Goal: Information Seeking & Learning: Learn about a topic

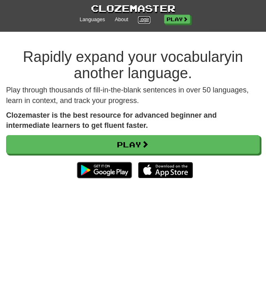
click at [144, 16] on link "Login" at bounding box center [144, 19] width 13 height 7
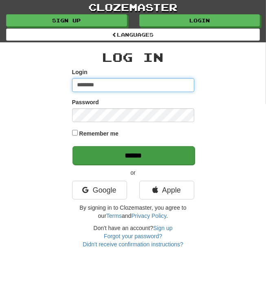
type input "********"
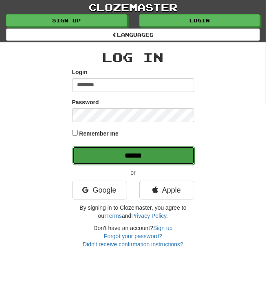
click at [155, 153] on input "******" at bounding box center [133, 155] width 122 height 19
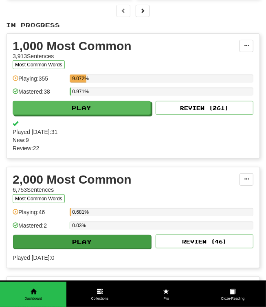
scroll to position [73, 0]
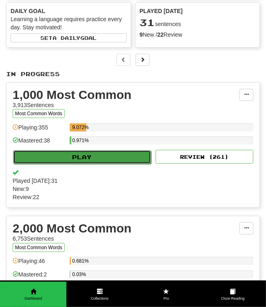
click at [125, 152] on button "Play" at bounding box center [82, 157] width 138 height 14
select select "**"
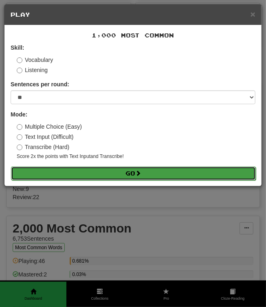
click at [141, 172] on span at bounding box center [138, 173] width 6 height 6
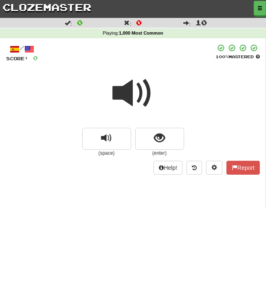
click at [132, 79] on span at bounding box center [133, 93] width 41 height 41
click at [127, 91] on span at bounding box center [133, 93] width 41 height 41
click at [128, 90] on span at bounding box center [133, 93] width 41 height 41
click at [129, 89] on span at bounding box center [133, 93] width 41 height 41
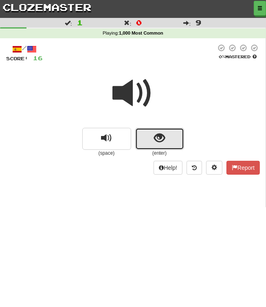
click at [162, 131] on button "show sentence" at bounding box center [159, 139] width 49 height 22
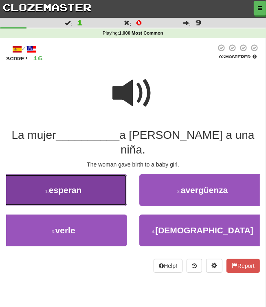
click at [102, 190] on button "1 . esperan" at bounding box center [63, 190] width 127 height 32
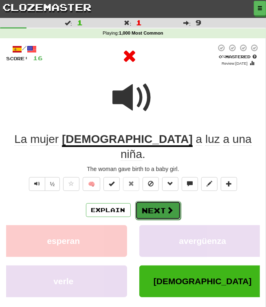
click at [162, 201] on button "Next" at bounding box center [158, 210] width 46 height 19
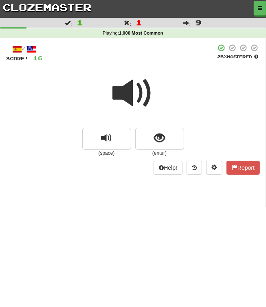
click at [138, 92] on span at bounding box center [133, 93] width 41 height 41
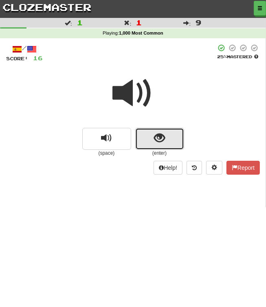
click at [157, 135] on span "show sentence" at bounding box center [159, 138] width 11 height 11
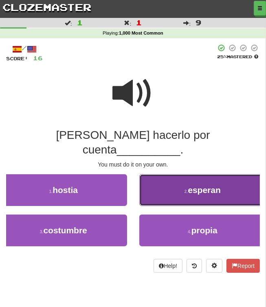
click at [176, 174] on button "2 . esperan" at bounding box center [202, 190] width 127 height 32
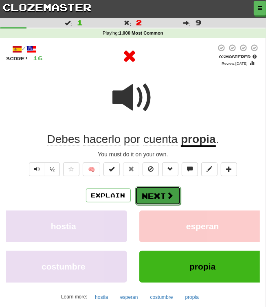
click at [157, 193] on button "Next" at bounding box center [158, 195] width 46 height 19
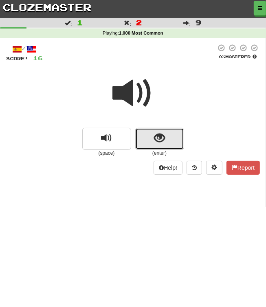
click at [169, 133] on button "show sentence" at bounding box center [159, 139] width 49 height 22
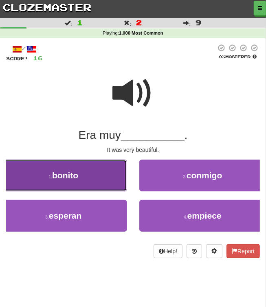
click at [113, 170] on button "1 . bonito" at bounding box center [63, 175] width 127 height 32
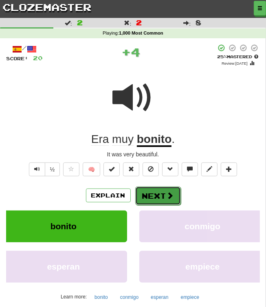
click at [161, 194] on button "Next" at bounding box center [158, 195] width 46 height 19
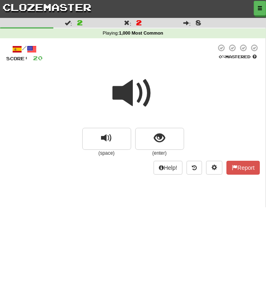
click at [145, 87] on span at bounding box center [133, 93] width 41 height 41
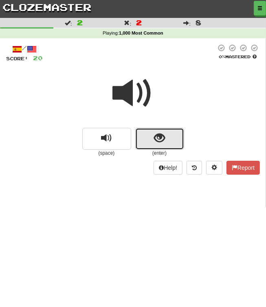
click at [168, 142] on button "show sentence" at bounding box center [159, 139] width 49 height 22
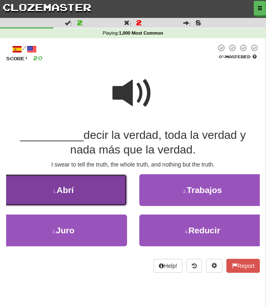
click at [93, 199] on button "1 . Abrí" at bounding box center [63, 190] width 127 height 32
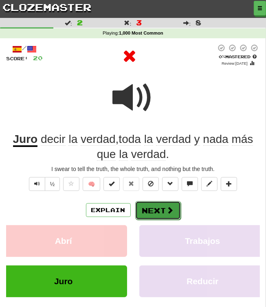
click at [143, 208] on button "Next" at bounding box center [158, 210] width 46 height 19
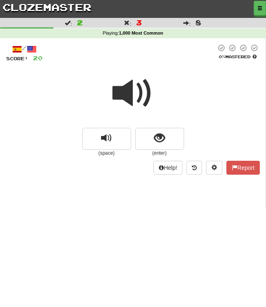
click at [140, 74] on span at bounding box center [133, 93] width 41 height 41
click at [129, 97] on span at bounding box center [133, 93] width 41 height 41
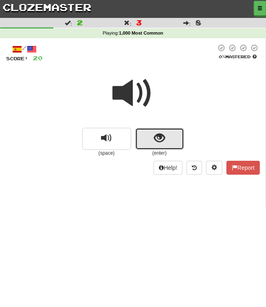
click at [164, 136] on span "show sentence" at bounding box center [159, 138] width 11 height 11
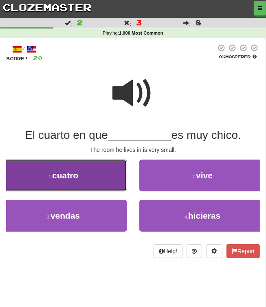
click at [90, 176] on button "1 . cuatro" at bounding box center [63, 175] width 127 height 32
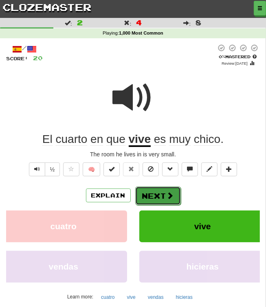
click at [150, 198] on button "Next" at bounding box center [158, 195] width 46 height 19
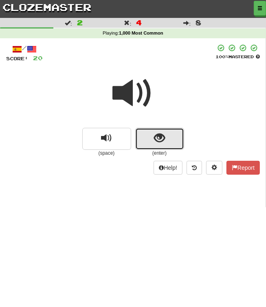
click at [154, 135] on span "show sentence" at bounding box center [159, 138] width 11 height 11
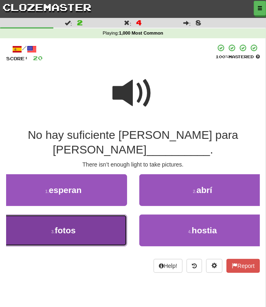
click at [106, 215] on button "3 . fotos" at bounding box center [63, 230] width 127 height 32
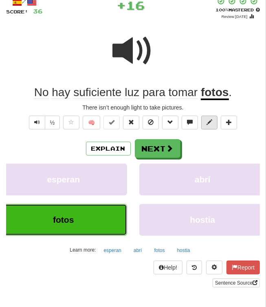
scroll to position [47, 0]
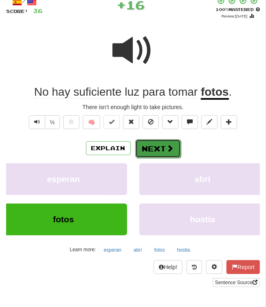
click at [161, 148] on button "Next" at bounding box center [158, 148] width 46 height 19
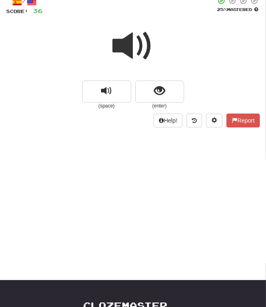
click at [135, 57] on span at bounding box center [133, 46] width 41 height 41
click at [135, 52] on span at bounding box center [133, 46] width 41 height 41
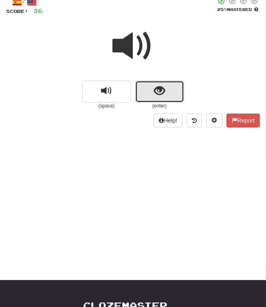
click at [160, 81] on button "show sentence" at bounding box center [159, 92] width 49 height 22
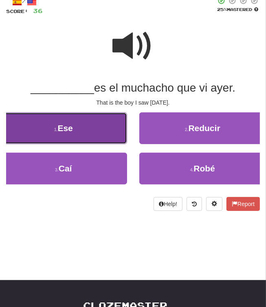
click at [112, 124] on button "1 . Ese" at bounding box center [63, 128] width 127 height 32
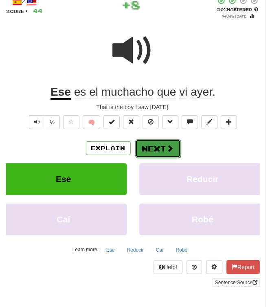
click at [166, 156] on button "Next" at bounding box center [158, 148] width 46 height 19
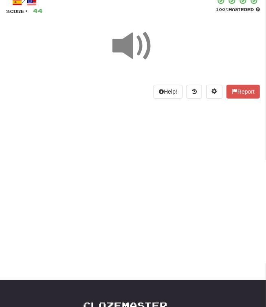
click at [166, 156] on div "Dashboard Clozemaster johncvrs / Toggle Dropdown Dashboard Leaderboard Activity…" at bounding box center [133, 106] width 266 height 307
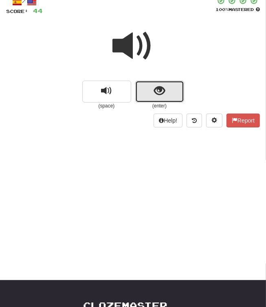
click at [170, 92] on button "show sentence" at bounding box center [159, 92] width 49 height 22
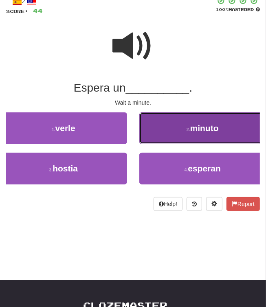
click at [186, 130] on small "2 ." at bounding box center [188, 129] width 4 height 5
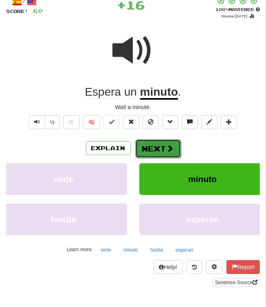
click at [167, 150] on span at bounding box center [169, 147] width 7 height 7
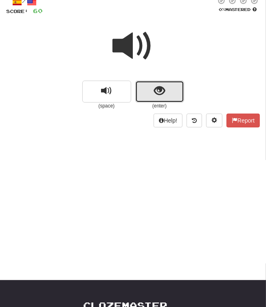
click at [167, 87] on button "show sentence" at bounding box center [159, 92] width 49 height 22
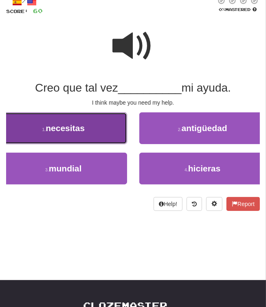
click at [107, 127] on button "1 . necesitas" at bounding box center [63, 128] width 127 height 32
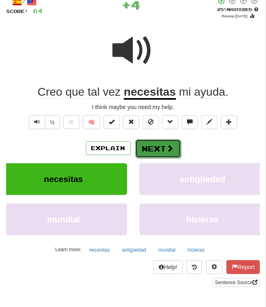
click at [154, 151] on button "Next" at bounding box center [158, 148] width 46 height 19
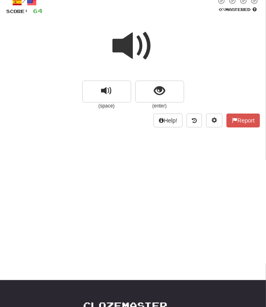
click at [137, 49] on span at bounding box center [133, 46] width 41 height 41
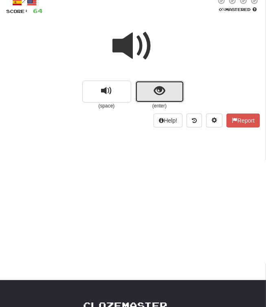
click at [173, 89] on button "show sentence" at bounding box center [159, 92] width 49 height 22
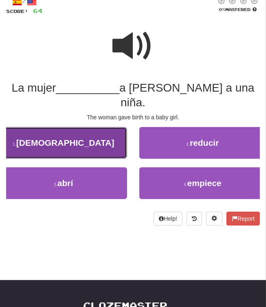
click at [113, 136] on button "1 . dio" at bounding box center [63, 143] width 127 height 32
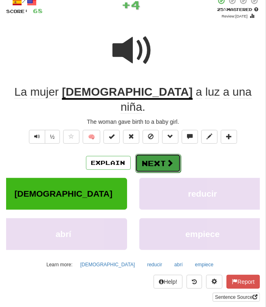
click at [156, 154] on button "Next" at bounding box center [158, 163] width 46 height 19
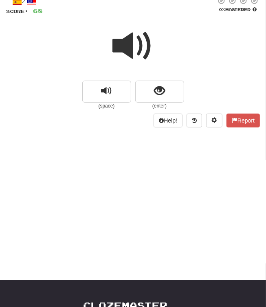
click at [138, 39] on span at bounding box center [133, 46] width 41 height 41
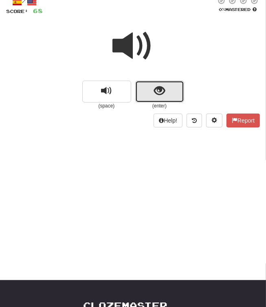
click at [153, 92] on button "show sentence" at bounding box center [159, 92] width 49 height 22
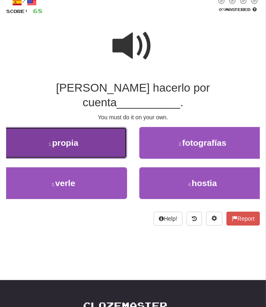
click at [102, 132] on button "1 . propia" at bounding box center [63, 143] width 127 height 32
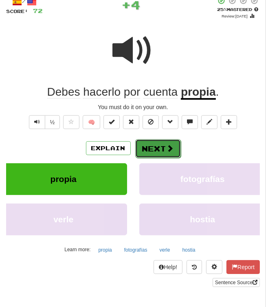
click at [163, 146] on button "Next" at bounding box center [158, 148] width 46 height 19
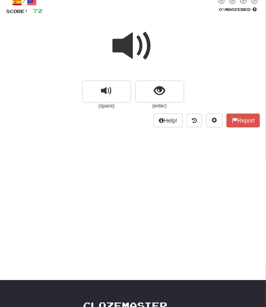
click at [132, 45] on span at bounding box center [133, 46] width 41 height 41
click at [131, 44] on span at bounding box center [133, 46] width 41 height 41
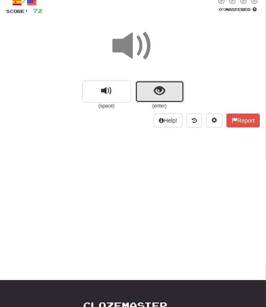
click at [153, 91] on button "show sentence" at bounding box center [159, 92] width 49 height 22
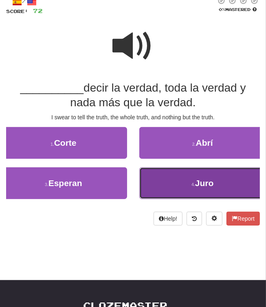
click at [167, 179] on button "4 . Juro" at bounding box center [202, 183] width 127 height 32
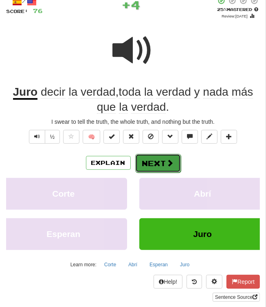
click at [156, 164] on button "Next" at bounding box center [158, 163] width 46 height 19
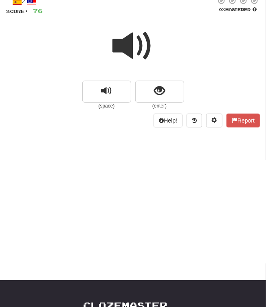
click at [130, 39] on span at bounding box center [133, 46] width 41 height 41
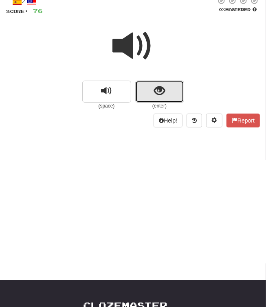
click at [168, 94] on button "show sentence" at bounding box center [159, 92] width 49 height 22
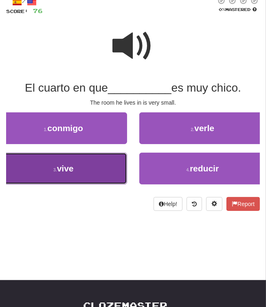
click at [101, 166] on button "3 . vive" at bounding box center [63, 169] width 127 height 32
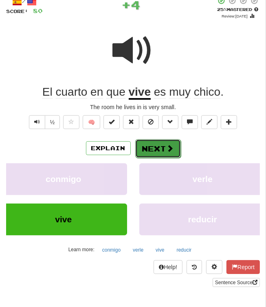
click at [174, 145] on button "Next" at bounding box center [158, 148] width 46 height 19
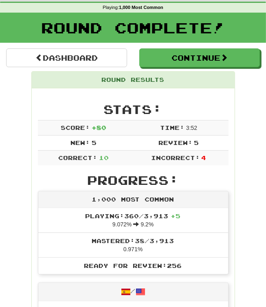
scroll to position [0, 0]
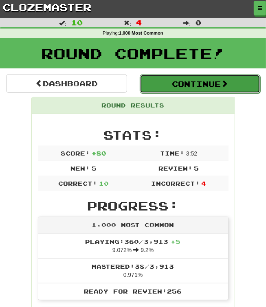
click at [218, 82] on button "Continue" at bounding box center [200, 83] width 121 height 19
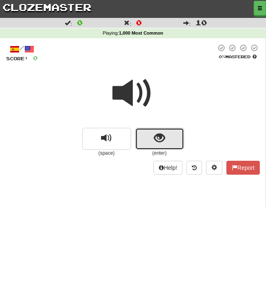
click at [160, 147] on button "show sentence" at bounding box center [159, 139] width 49 height 22
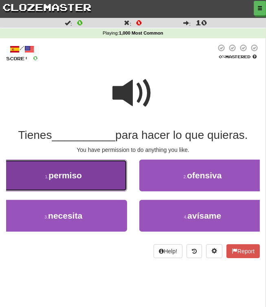
click at [107, 176] on button "1 . permiso" at bounding box center [63, 175] width 127 height 32
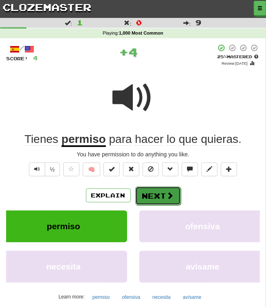
click at [159, 193] on button "Next" at bounding box center [158, 195] width 46 height 19
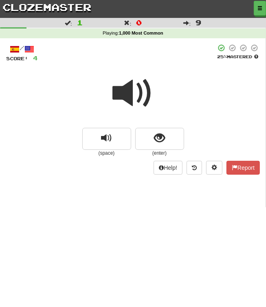
click at [139, 95] on span at bounding box center [133, 93] width 41 height 41
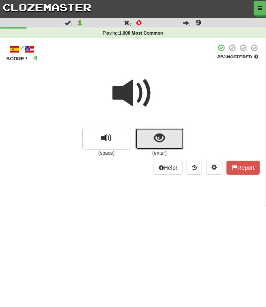
click at [162, 139] on span "show sentence" at bounding box center [159, 138] width 11 height 11
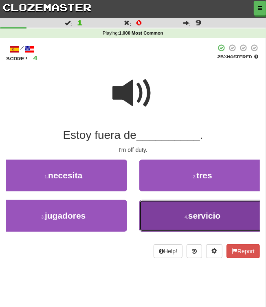
click at [190, 215] on span "servicio" at bounding box center [204, 215] width 32 height 9
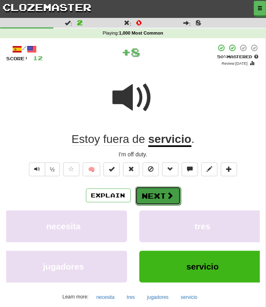
click at [168, 198] on span at bounding box center [169, 195] width 7 height 7
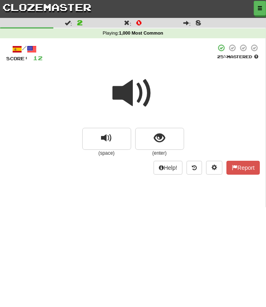
click at [137, 87] on span at bounding box center [133, 93] width 41 height 41
click at [157, 128] on div at bounding box center [132, 99] width 253 height 58
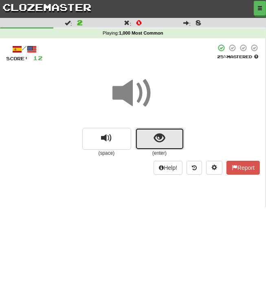
click at [159, 141] on span "show sentence" at bounding box center [159, 138] width 11 height 11
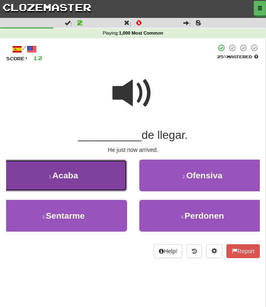
click at [104, 170] on button "1 . Acaba" at bounding box center [63, 175] width 127 height 32
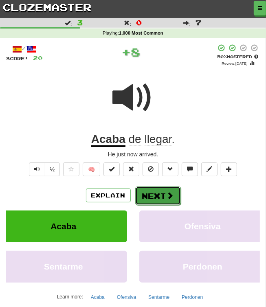
click at [156, 194] on button "Next" at bounding box center [158, 195] width 46 height 19
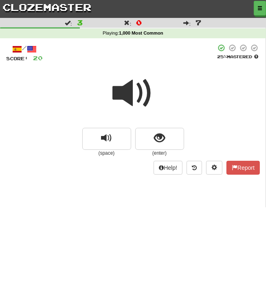
click at [135, 85] on span at bounding box center [133, 93] width 41 height 41
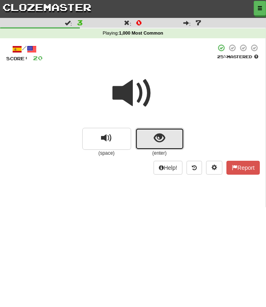
click at [160, 135] on span "show sentence" at bounding box center [159, 138] width 11 height 11
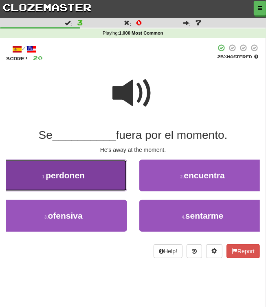
click at [108, 166] on button "1 . perdonen" at bounding box center [63, 175] width 127 height 32
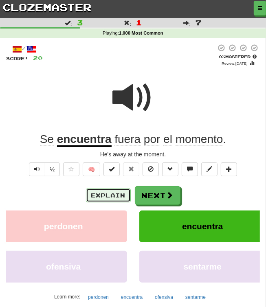
click at [104, 194] on button "Explain" at bounding box center [108, 195] width 45 height 14
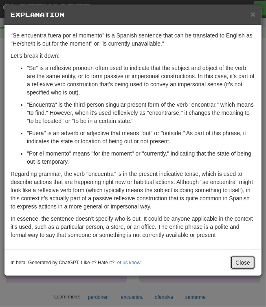
click at [234, 260] on button "Close" at bounding box center [242, 262] width 25 height 14
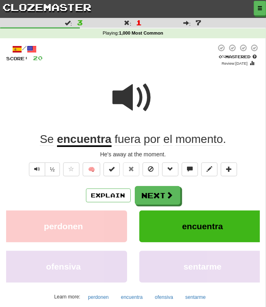
click at [230, 187] on div "Explain Next" at bounding box center [132, 195] width 253 height 19
click at [155, 197] on button "Next" at bounding box center [158, 195] width 46 height 19
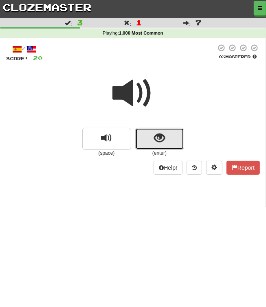
click at [161, 142] on span "show sentence" at bounding box center [159, 138] width 11 height 11
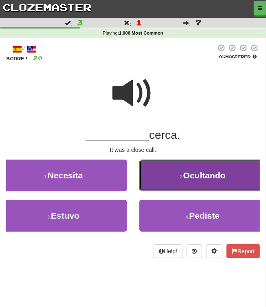
click at [209, 179] on span "Ocultando" at bounding box center [204, 174] width 42 height 9
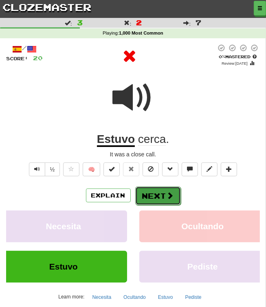
click at [167, 189] on button "Next" at bounding box center [158, 195] width 46 height 19
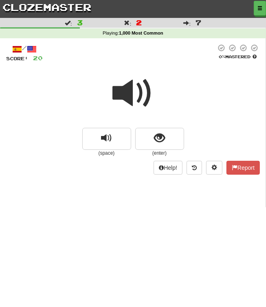
click at [140, 94] on span at bounding box center [133, 93] width 41 height 41
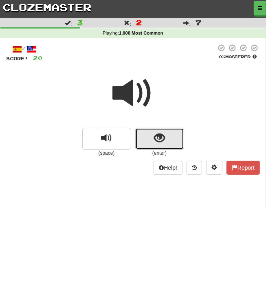
click at [164, 136] on span "show sentence" at bounding box center [159, 138] width 11 height 11
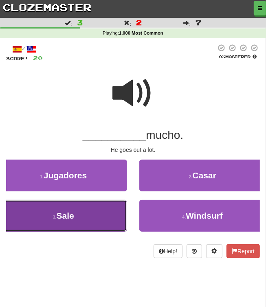
click at [82, 213] on button "3 . Sale" at bounding box center [63, 216] width 127 height 32
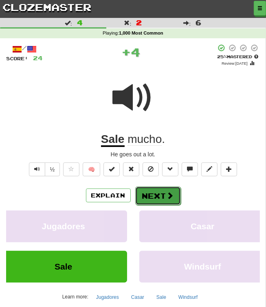
click at [159, 200] on button "Next" at bounding box center [158, 195] width 46 height 19
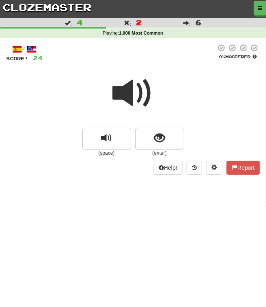
click at [144, 97] on span at bounding box center [133, 93] width 41 height 41
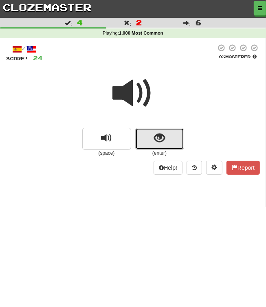
click at [160, 139] on span "show sentence" at bounding box center [159, 138] width 11 height 11
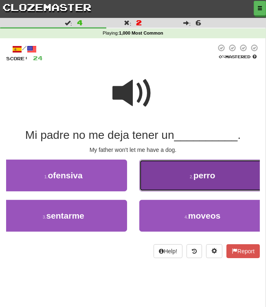
click at [182, 183] on button "2 . perro" at bounding box center [202, 175] width 127 height 32
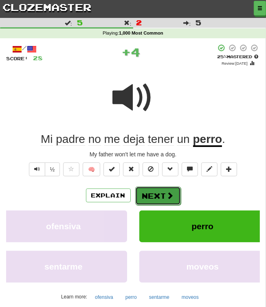
click at [169, 194] on span at bounding box center [169, 195] width 7 height 7
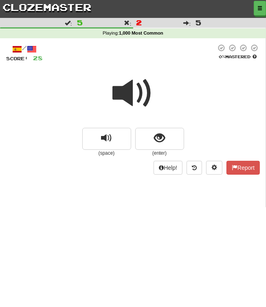
click at [136, 93] on span at bounding box center [133, 93] width 41 height 41
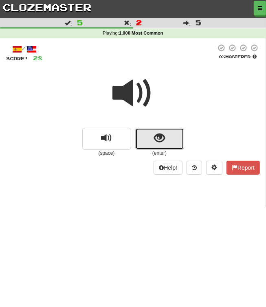
click at [155, 135] on span "show sentence" at bounding box center [159, 138] width 11 height 11
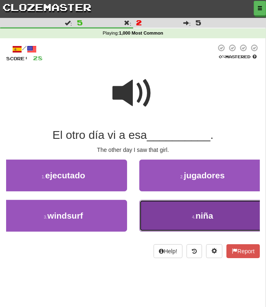
click at [155, 206] on button "4 . niña" at bounding box center [202, 216] width 127 height 32
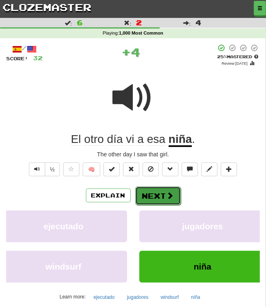
click at [154, 192] on button "Next" at bounding box center [158, 195] width 46 height 19
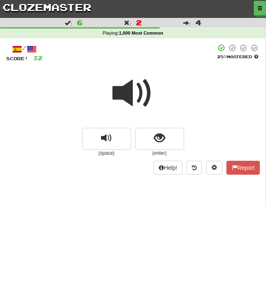
click at [126, 93] on span at bounding box center [133, 93] width 41 height 41
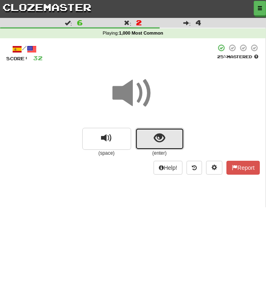
click at [154, 144] on button "show sentence" at bounding box center [159, 139] width 49 height 22
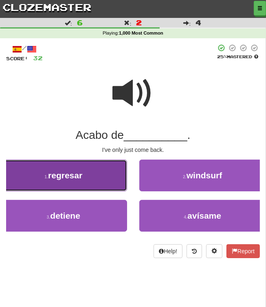
click at [93, 171] on button "1 . regresar" at bounding box center [63, 175] width 127 height 32
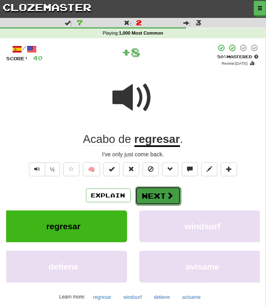
click at [169, 198] on span at bounding box center [169, 195] width 7 height 7
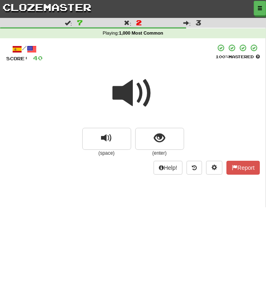
click at [137, 88] on span at bounding box center [133, 93] width 41 height 41
click at [136, 86] on span at bounding box center [133, 93] width 41 height 41
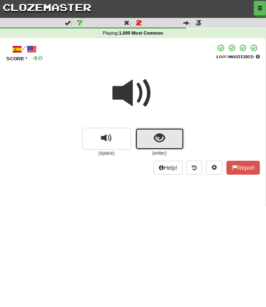
click at [152, 132] on button "show sentence" at bounding box center [159, 139] width 49 height 22
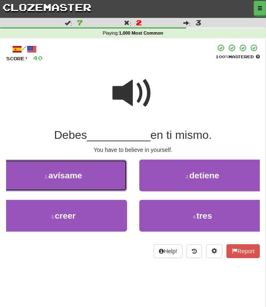
click at [69, 168] on button "1 . avísame" at bounding box center [63, 175] width 127 height 32
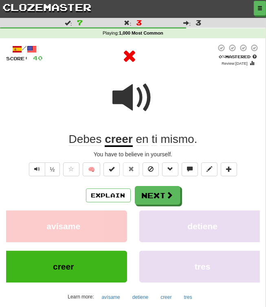
click at [149, 204] on div "Explain Next avísame detiene creer tres Learn more: avísame detiene creer tres" at bounding box center [132, 244] width 253 height 117
click at [152, 196] on button "Next" at bounding box center [158, 195] width 46 height 19
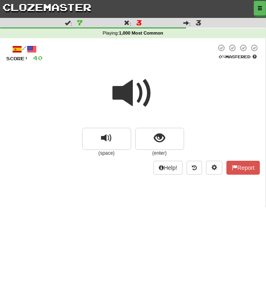
click at [126, 98] on span at bounding box center [133, 93] width 41 height 41
click at [125, 97] on span at bounding box center [133, 93] width 41 height 41
click at [128, 92] on span at bounding box center [133, 93] width 41 height 41
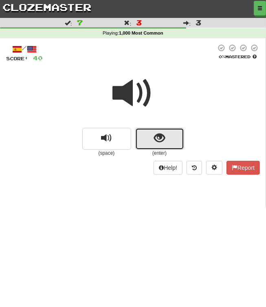
click at [161, 137] on span "show sentence" at bounding box center [159, 138] width 11 height 11
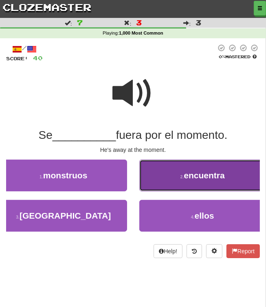
click at [173, 167] on button "2 . encuentra" at bounding box center [202, 175] width 127 height 32
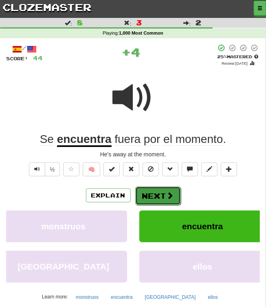
click at [160, 201] on button "Next" at bounding box center [158, 195] width 46 height 19
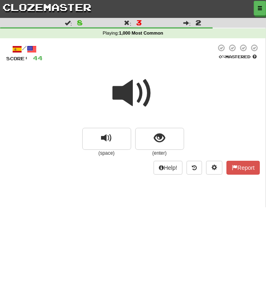
click at [122, 89] on span at bounding box center [133, 93] width 41 height 41
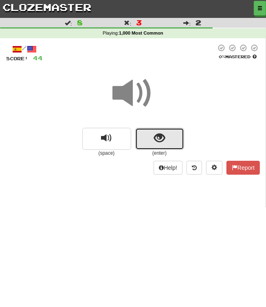
click at [156, 148] on button "show sentence" at bounding box center [159, 139] width 49 height 22
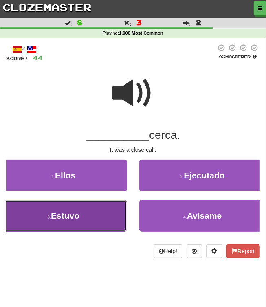
click at [98, 212] on button "3 . Estuvo" at bounding box center [63, 216] width 127 height 32
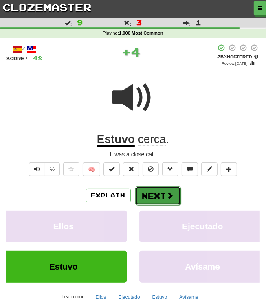
click at [143, 199] on button "Next" at bounding box center [158, 195] width 46 height 19
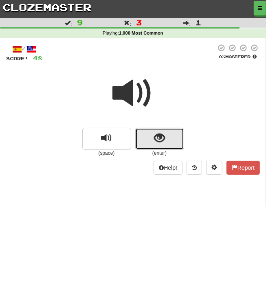
click at [166, 137] on button "show sentence" at bounding box center [159, 139] width 49 height 22
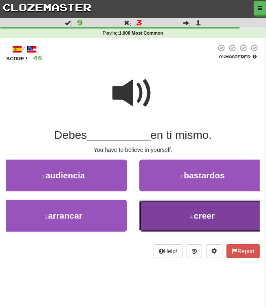
click at [181, 209] on button "4 . creer" at bounding box center [202, 216] width 127 height 32
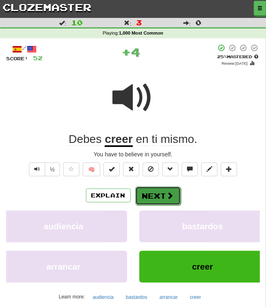
click at [167, 188] on button "Next" at bounding box center [158, 195] width 46 height 19
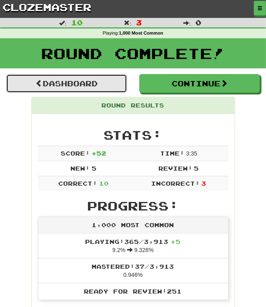
click at [99, 81] on link "Dashboard" at bounding box center [66, 83] width 121 height 19
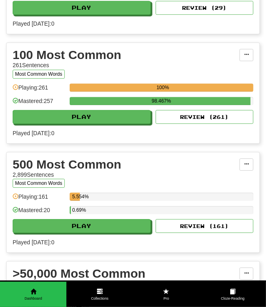
scroll to position [1010, 0]
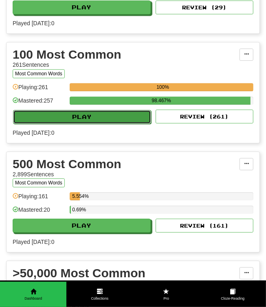
click at [127, 115] on button "Play" at bounding box center [82, 117] width 138 height 14
select select "**"
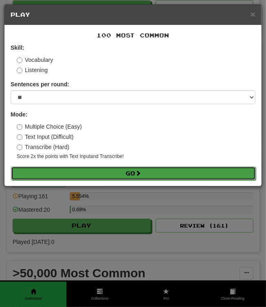
click at [128, 171] on button "Go" at bounding box center [133, 173] width 244 height 14
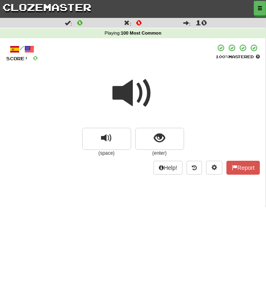
click at [125, 99] on span at bounding box center [133, 93] width 41 height 41
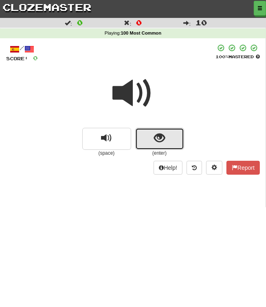
click at [150, 137] on button "show sentence" at bounding box center [159, 139] width 49 height 22
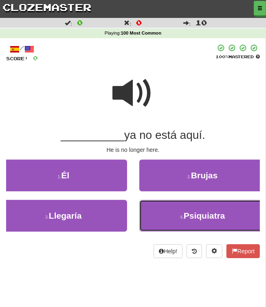
click at [191, 223] on button "4 . [GEOGRAPHIC_DATA]" at bounding box center [202, 216] width 127 height 32
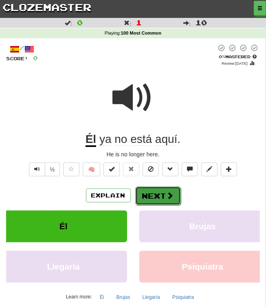
click at [171, 204] on button "Next" at bounding box center [158, 195] width 46 height 19
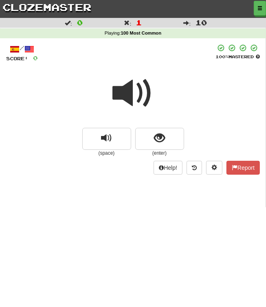
click at [135, 92] on span at bounding box center [133, 93] width 41 height 41
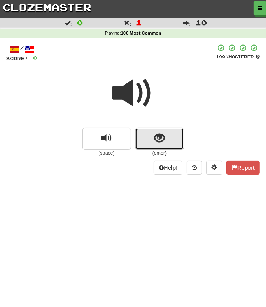
click at [155, 144] on span "show sentence" at bounding box center [159, 138] width 11 height 11
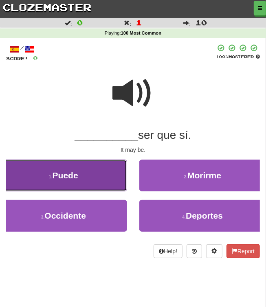
click at [80, 181] on button "1 . Puede" at bounding box center [63, 175] width 127 height 32
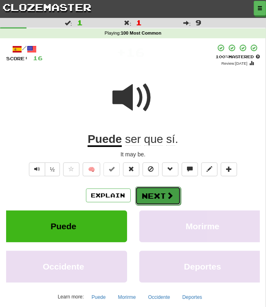
click at [146, 193] on button "Next" at bounding box center [158, 195] width 46 height 19
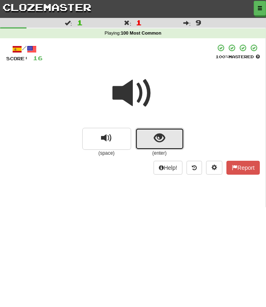
click at [161, 140] on span "show sentence" at bounding box center [159, 138] width 11 height 11
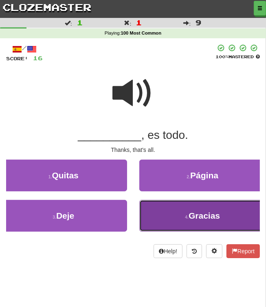
click at [183, 211] on button "4 . Gracias" at bounding box center [202, 216] width 127 height 32
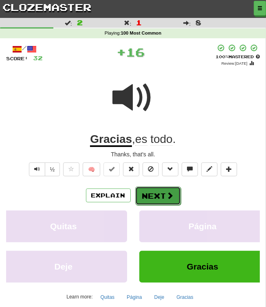
click at [162, 197] on button "Next" at bounding box center [158, 195] width 46 height 19
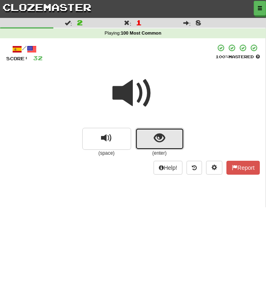
click at [159, 135] on span "show sentence" at bounding box center [159, 138] width 11 height 11
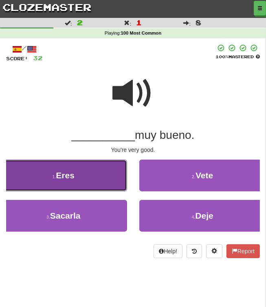
click at [106, 170] on button "1 . Eres" at bounding box center [63, 175] width 127 height 32
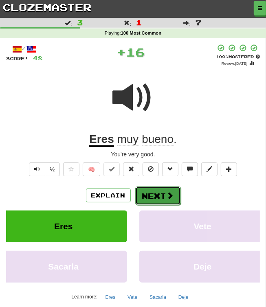
click at [163, 194] on button "Next" at bounding box center [158, 195] width 46 height 19
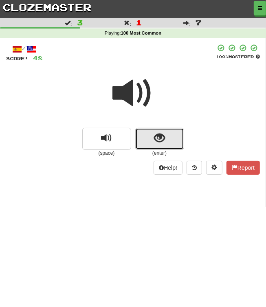
click at [156, 133] on span "show sentence" at bounding box center [159, 138] width 11 height 11
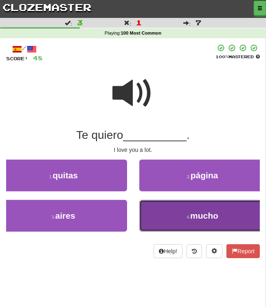
click at [211, 219] on span "mucho" at bounding box center [204, 215] width 28 height 9
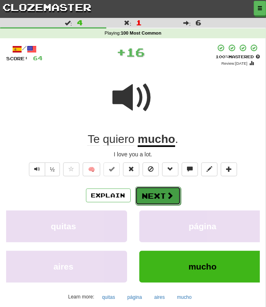
click at [159, 188] on button "Next" at bounding box center [158, 195] width 46 height 19
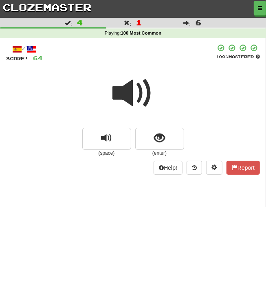
click at [135, 92] on span at bounding box center [133, 93] width 41 height 41
click at [137, 92] on span at bounding box center [133, 93] width 41 height 41
click at [142, 106] on span at bounding box center [133, 93] width 41 height 41
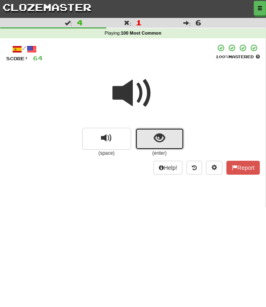
click at [164, 133] on span "show sentence" at bounding box center [159, 138] width 11 height 11
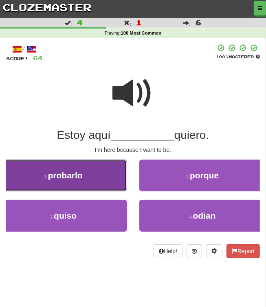
click at [99, 164] on button "1 . probarlo" at bounding box center [63, 175] width 127 height 32
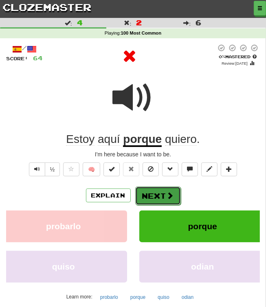
click at [161, 193] on button "Next" at bounding box center [158, 195] width 46 height 19
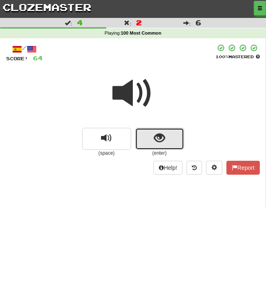
click at [160, 139] on span "show sentence" at bounding box center [159, 138] width 11 height 11
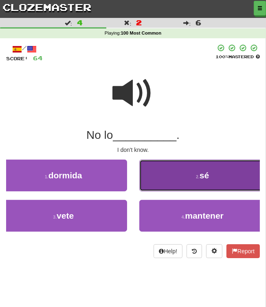
click at [194, 176] on button "2 . sé" at bounding box center [202, 175] width 127 height 32
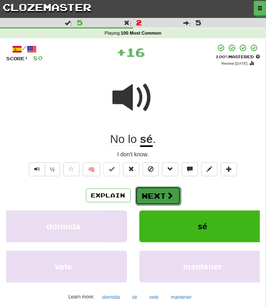
click at [157, 192] on button "Next" at bounding box center [158, 195] width 46 height 19
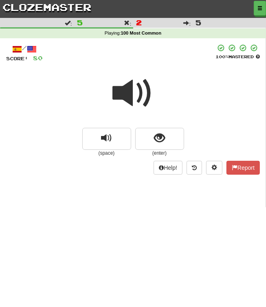
click at [138, 87] on span at bounding box center [133, 93] width 41 height 41
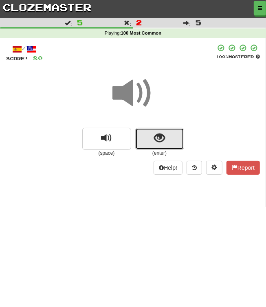
click at [165, 133] on button "show sentence" at bounding box center [159, 139] width 49 height 22
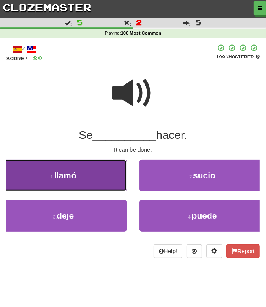
click at [97, 170] on button "1 . llamó" at bounding box center [63, 175] width 127 height 32
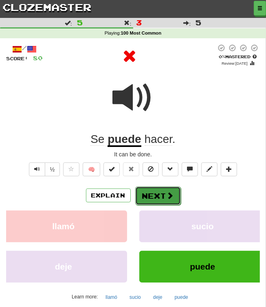
click at [146, 198] on button "Next" at bounding box center [158, 195] width 46 height 19
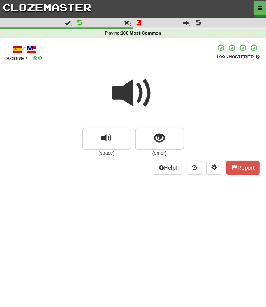
click at [136, 102] on span at bounding box center [133, 93] width 41 height 41
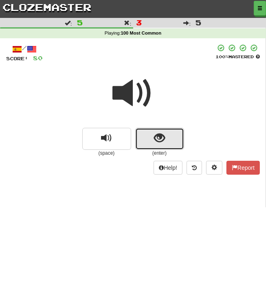
click at [160, 137] on span "show sentence" at bounding box center [159, 138] width 11 height 11
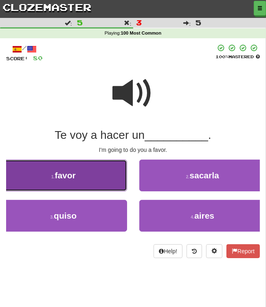
click at [113, 182] on button "1 . favor" at bounding box center [63, 175] width 127 height 32
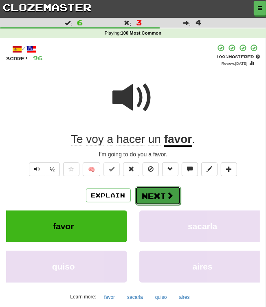
click at [165, 195] on button "Next" at bounding box center [158, 195] width 46 height 19
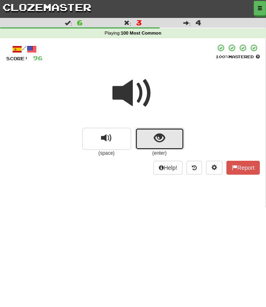
click at [161, 139] on span "show sentence" at bounding box center [159, 138] width 11 height 11
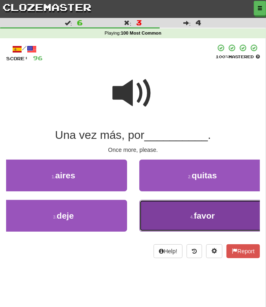
click at [162, 209] on button "4 . favor" at bounding box center [202, 216] width 127 height 32
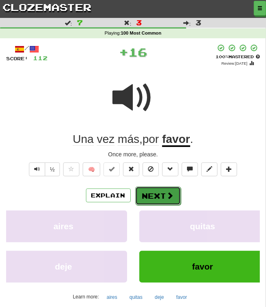
click at [164, 191] on button "Next" at bounding box center [158, 195] width 46 height 19
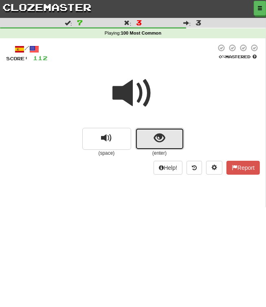
click at [153, 133] on button "show sentence" at bounding box center [159, 139] width 49 height 22
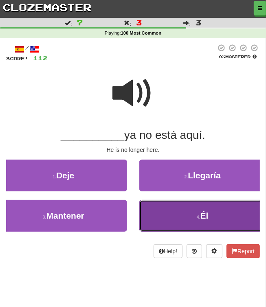
click at [177, 218] on button "4 . Él" at bounding box center [202, 216] width 127 height 32
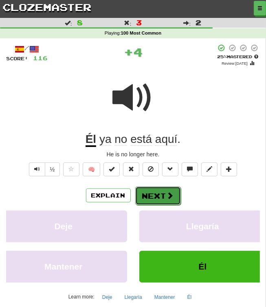
click at [172, 196] on span at bounding box center [169, 195] width 7 height 7
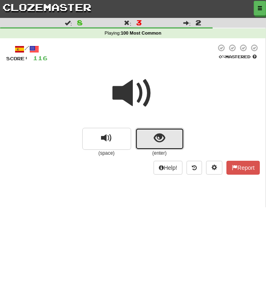
click at [159, 148] on button "show sentence" at bounding box center [159, 139] width 49 height 22
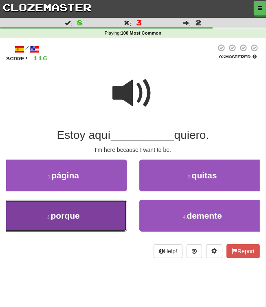
click at [102, 211] on button "3 . porque" at bounding box center [63, 216] width 127 height 32
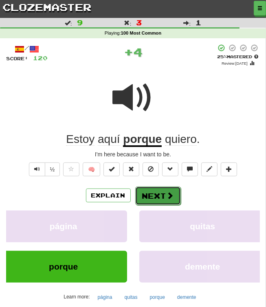
click at [150, 200] on button "Next" at bounding box center [158, 195] width 46 height 19
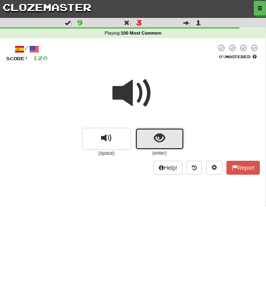
click at [169, 137] on button "show sentence" at bounding box center [159, 139] width 49 height 22
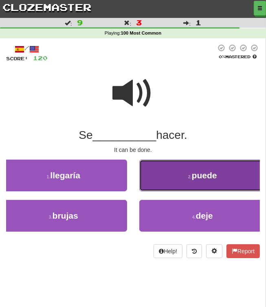
click at [180, 172] on button "2 . puede" at bounding box center [202, 175] width 127 height 32
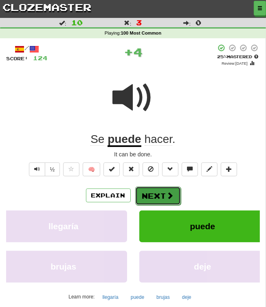
click at [166, 193] on span at bounding box center [169, 195] width 7 height 7
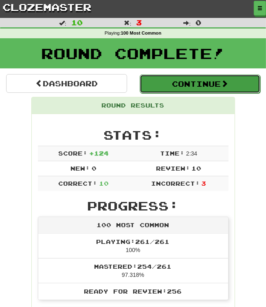
click at [204, 82] on button "Continue" at bounding box center [200, 83] width 121 height 19
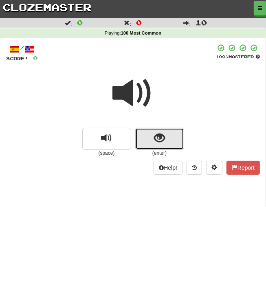
click at [170, 143] on button "show sentence" at bounding box center [159, 139] width 49 height 22
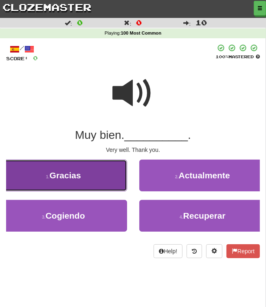
click at [111, 177] on button "1 . Gracias" at bounding box center [63, 175] width 127 height 32
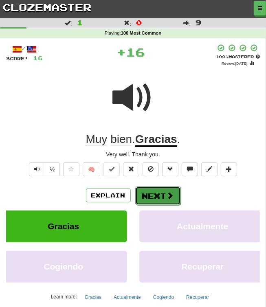
click at [155, 194] on button "Next" at bounding box center [158, 195] width 46 height 19
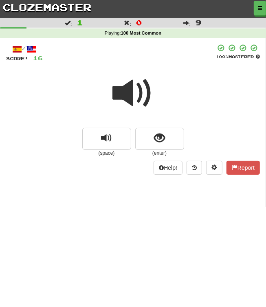
click at [128, 96] on span at bounding box center [133, 93] width 41 height 41
click at [122, 92] on span at bounding box center [133, 93] width 41 height 41
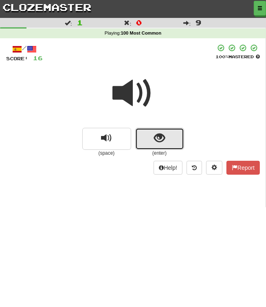
click at [145, 132] on button "show sentence" at bounding box center [159, 139] width 49 height 22
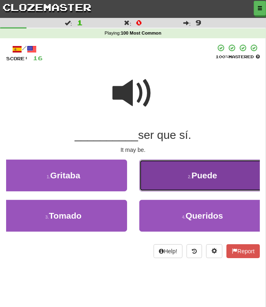
click at [168, 168] on button "2 . Puede" at bounding box center [202, 175] width 127 height 32
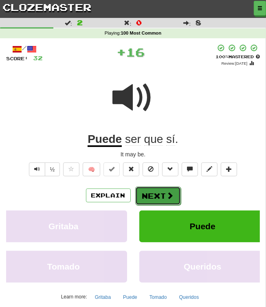
click at [168, 201] on button "Next" at bounding box center [158, 195] width 46 height 19
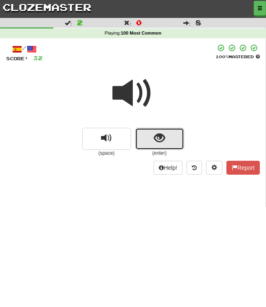
click at [153, 139] on button "show sentence" at bounding box center [159, 139] width 49 height 22
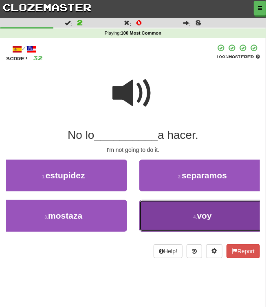
click at [159, 210] on button "4 . voy" at bounding box center [202, 216] width 127 height 32
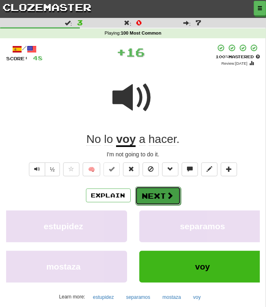
click at [171, 192] on span at bounding box center [169, 195] width 7 height 7
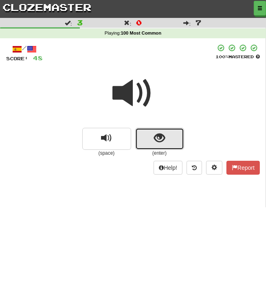
click at [146, 143] on button "show sentence" at bounding box center [159, 139] width 49 height 22
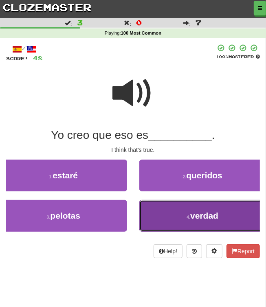
click at [168, 207] on button "4 . verdad" at bounding box center [202, 216] width 127 height 32
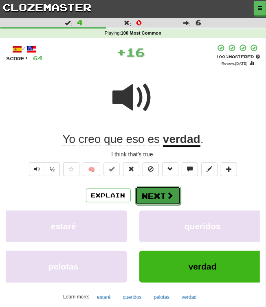
click at [167, 190] on button "Next" at bounding box center [158, 195] width 46 height 19
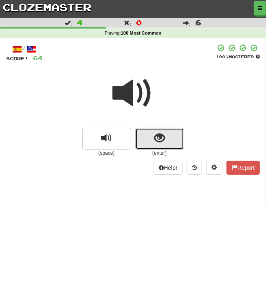
click at [174, 137] on button "show sentence" at bounding box center [159, 139] width 49 height 22
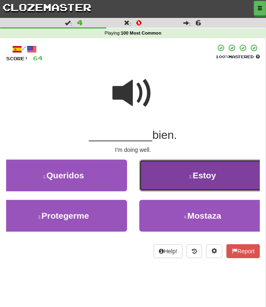
click at [180, 172] on button "2 . Estoy" at bounding box center [202, 175] width 127 height 32
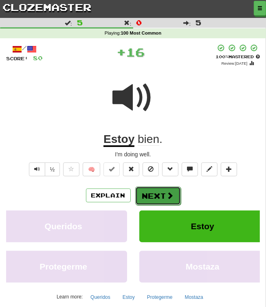
click at [166, 192] on span at bounding box center [169, 195] width 7 height 7
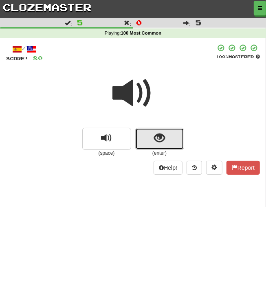
click at [161, 138] on span "show sentence" at bounding box center [159, 138] width 11 height 11
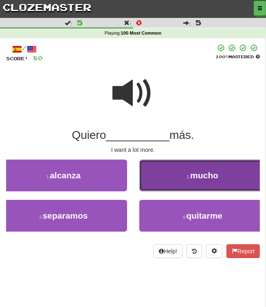
click at [188, 179] on small "2 ." at bounding box center [188, 176] width 4 height 5
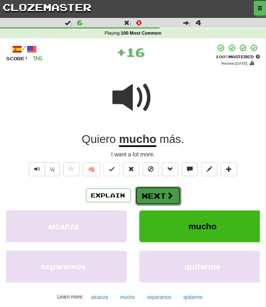
click at [165, 188] on button "Next" at bounding box center [158, 195] width 46 height 19
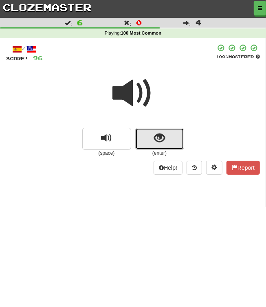
click at [161, 146] on button "show sentence" at bounding box center [159, 139] width 49 height 22
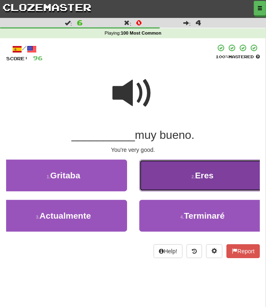
click at [190, 183] on button "2 . Eres" at bounding box center [202, 175] width 127 height 32
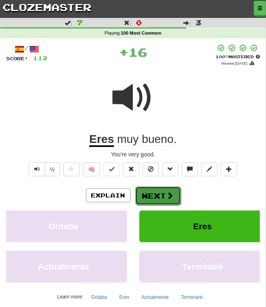
click at [163, 194] on button "Next" at bounding box center [158, 195] width 46 height 19
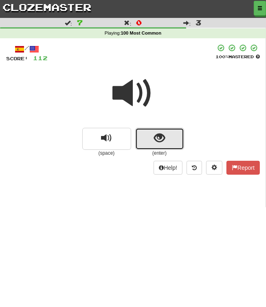
click at [172, 140] on button "show sentence" at bounding box center [159, 139] width 49 height 22
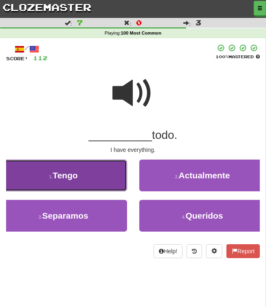
click at [113, 172] on button "1 . Tengo" at bounding box center [63, 175] width 127 height 32
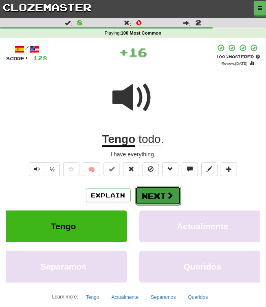
click at [161, 194] on button "Next" at bounding box center [158, 195] width 46 height 19
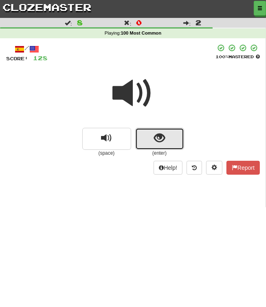
click at [153, 142] on button "show sentence" at bounding box center [159, 139] width 49 height 22
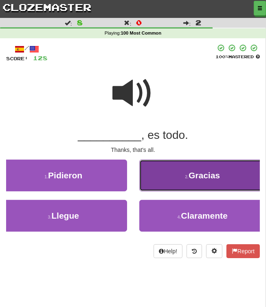
click at [179, 176] on button "2 . Gracias" at bounding box center [202, 175] width 127 height 32
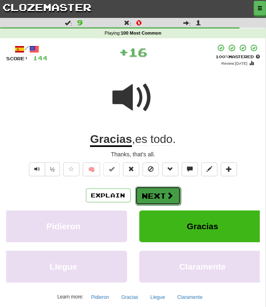
click at [162, 198] on button "Next" at bounding box center [158, 195] width 46 height 19
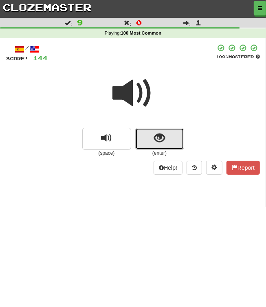
click at [165, 137] on span "show sentence" at bounding box center [159, 138] width 11 height 11
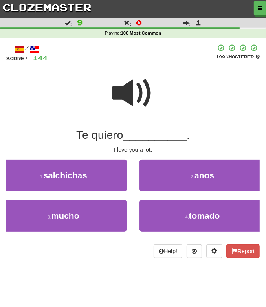
click at [107, 196] on div "1 . salchichas" at bounding box center [63, 179] width 139 height 40
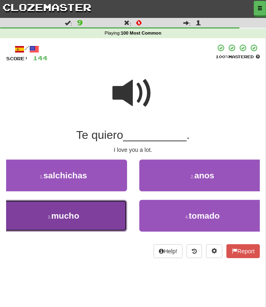
click at [107, 207] on button "3 . mucho" at bounding box center [63, 216] width 127 height 32
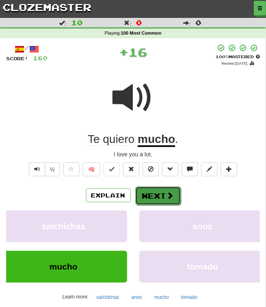
click at [169, 201] on button "Next" at bounding box center [158, 195] width 46 height 19
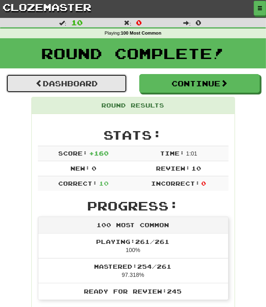
click at [114, 81] on link "Dashboard" at bounding box center [66, 83] width 121 height 19
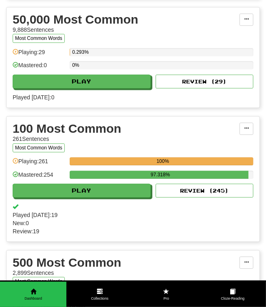
scroll to position [1003, 0]
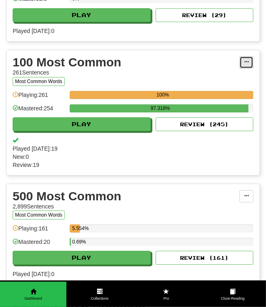
click at [249, 59] on span at bounding box center [246, 61] width 5 height 5
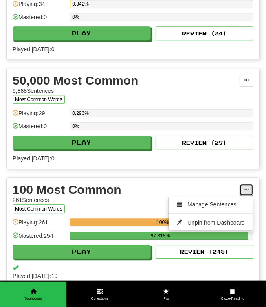
scroll to position [870, 0]
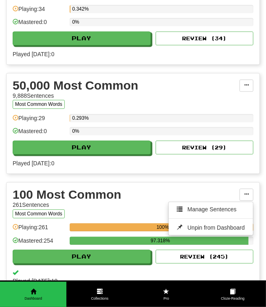
click at [159, 182] on div "100 Most Common 261 Sentences Most Common Words Manage Sentences Unpin from Das…" at bounding box center [133, 244] width 253 height 124
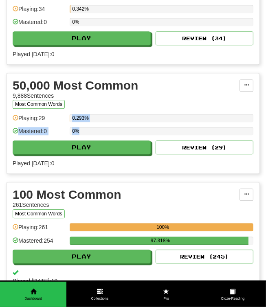
drag, startPoint x: 153, startPoint y: 194, endPoint x: 160, endPoint y: 111, distance: 84.1
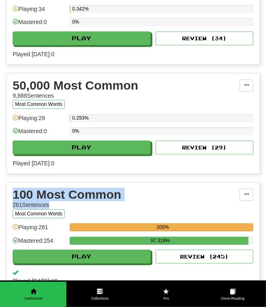
drag, startPoint x: 194, startPoint y: 200, endPoint x: 197, endPoint y: 164, distance: 35.5
click at [214, 182] on div "100 Most Common 261 Sentences Most Common Words Manage Sentences Unpin from Das…" at bounding box center [133, 244] width 253 height 124
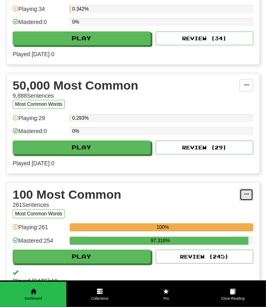
click at [248, 192] on span at bounding box center [246, 194] width 5 height 5
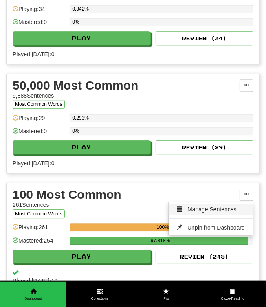
click at [213, 206] on span "Manage Sentences" at bounding box center [211, 209] width 49 height 7
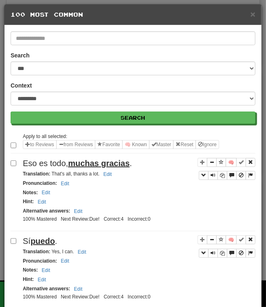
click at [255, 14] on div "× 100 Most Common" at bounding box center [132, 14] width 257 height 21
click at [254, 14] on span "×" at bounding box center [252, 13] width 5 height 9
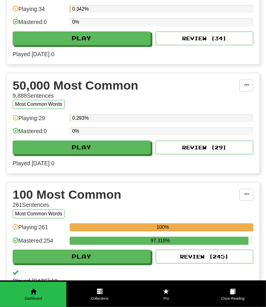
click at [254, 14] on div at bounding box center [133, 153] width 266 height 307
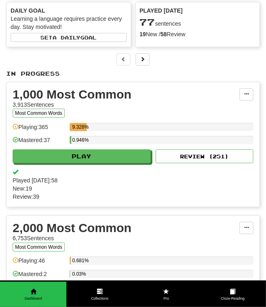
scroll to position [0, 0]
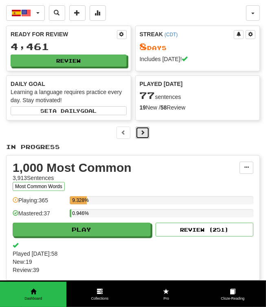
click at [144, 133] on span at bounding box center [142, 132] width 5 height 5
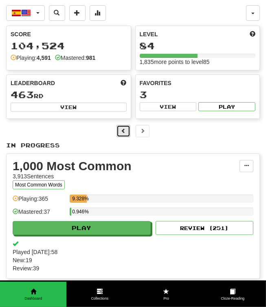
click at [127, 130] on button at bounding box center [123, 131] width 14 height 12
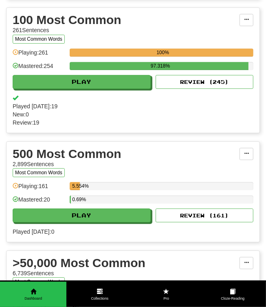
scroll to position [1043, 0]
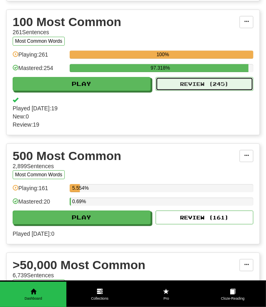
click at [204, 79] on button "Review ( 245 )" at bounding box center [204, 84] width 98 height 14
select select "**"
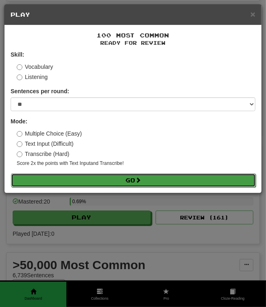
click at [190, 184] on button "Go" at bounding box center [133, 180] width 244 height 14
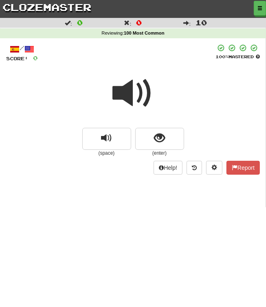
click at [137, 106] on span at bounding box center [133, 93] width 41 height 41
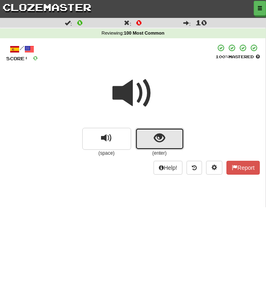
click at [161, 136] on span "show sentence" at bounding box center [159, 138] width 11 height 11
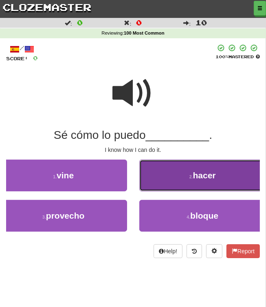
click at [181, 171] on button "2 . hacer" at bounding box center [202, 175] width 127 height 32
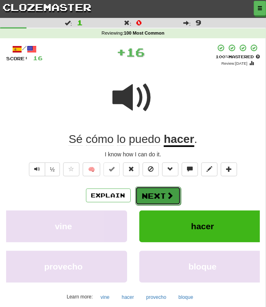
click at [160, 196] on button "Next" at bounding box center [158, 195] width 46 height 19
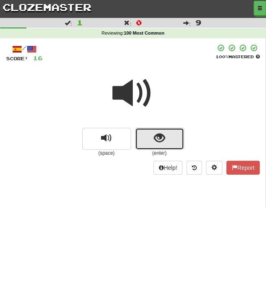
click at [159, 144] on span "show sentence" at bounding box center [159, 138] width 11 height 11
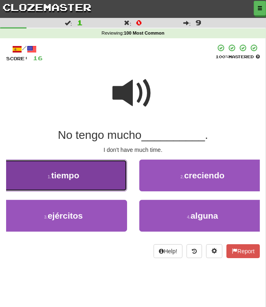
click at [100, 180] on button "1 . tiempo" at bounding box center [63, 175] width 127 height 32
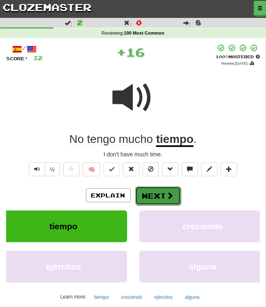
click at [149, 198] on button "Next" at bounding box center [158, 195] width 46 height 19
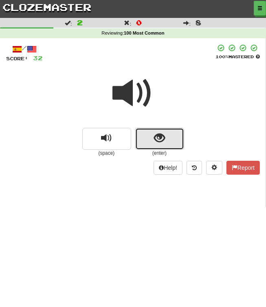
click at [158, 144] on span "show sentence" at bounding box center [159, 138] width 11 height 11
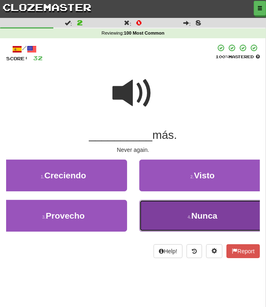
click at [169, 226] on button "4 . [GEOGRAPHIC_DATA]" at bounding box center [202, 216] width 127 height 32
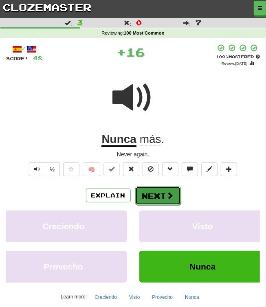
click at [161, 204] on button "Next" at bounding box center [158, 195] width 46 height 19
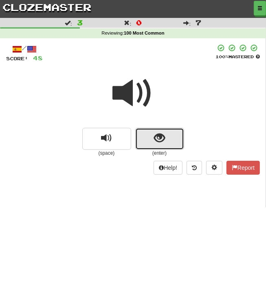
click at [176, 136] on button "show sentence" at bounding box center [159, 139] width 49 height 22
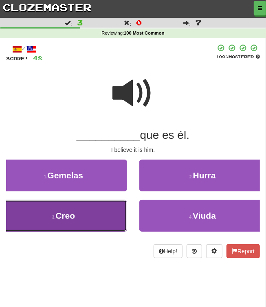
click at [99, 207] on button "3 . Creo" at bounding box center [63, 216] width 127 height 32
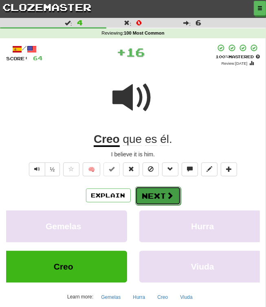
click at [157, 196] on button "Next" at bounding box center [158, 195] width 46 height 19
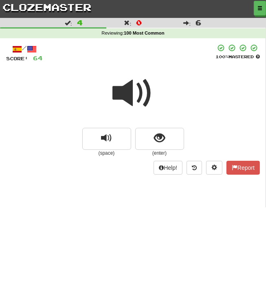
click at [143, 101] on span at bounding box center [133, 93] width 41 height 41
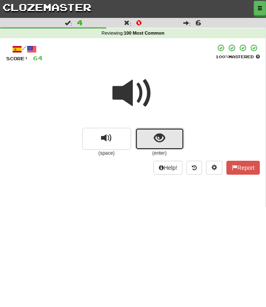
click at [154, 145] on button "show sentence" at bounding box center [159, 139] width 49 height 22
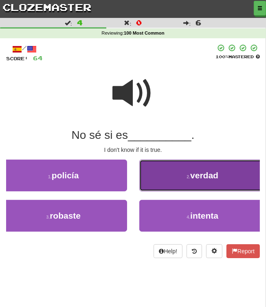
click at [158, 178] on button "2 . verdad" at bounding box center [202, 175] width 127 height 32
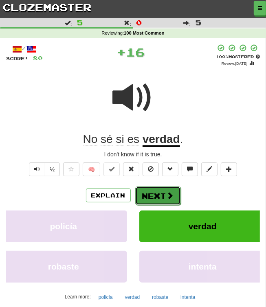
click at [170, 197] on span at bounding box center [169, 195] width 7 height 7
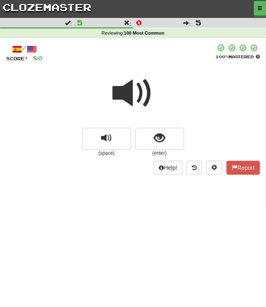
click at [126, 95] on span at bounding box center [133, 93] width 41 height 41
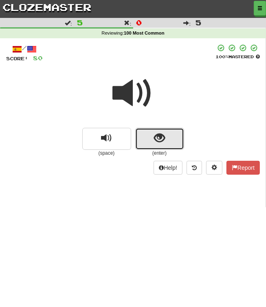
click at [163, 137] on span "show sentence" at bounding box center [159, 138] width 11 height 11
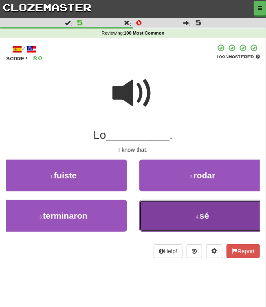
click at [164, 220] on button "4 . sé" at bounding box center [202, 216] width 127 height 32
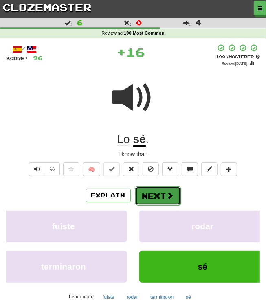
click at [160, 194] on button "Next" at bounding box center [158, 195] width 46 height 19
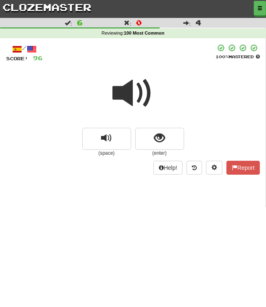
click at [124, 89] on span at bounding box center [133, 93] width 41 height 41
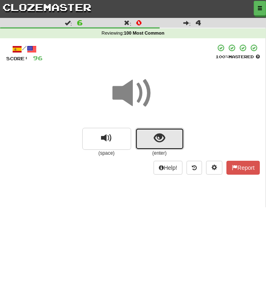
click at [150, 130] on button "show sentence" at bounding box center [159, 139] width 49 height 22
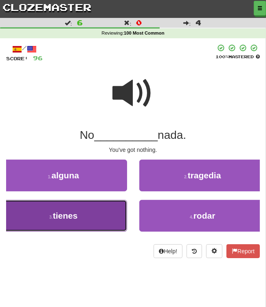
click at [98, 214] on button "3 . tienes" at bounding box center [63, 216] width 127 height 32
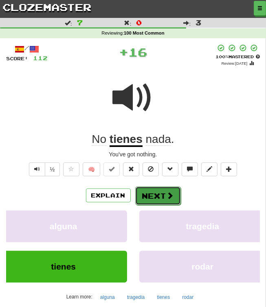
click at [161, 197] on button "Next" at bounding box center [158, 195] width 46 height 19
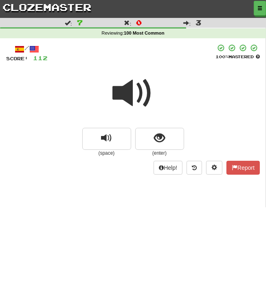
click at [131, 94] on span at bounding box center [133, 93] width 41 height 41
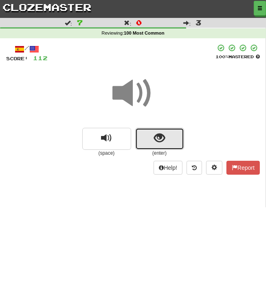
click at [153, 134] on button "show sentence" at bounding box center [159, 139] width 49 height 22
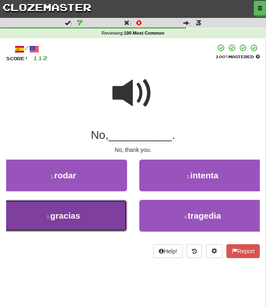
click at [88, 212] on button "3 . gracias" at bounding box center [63, 216] width 127 height 32
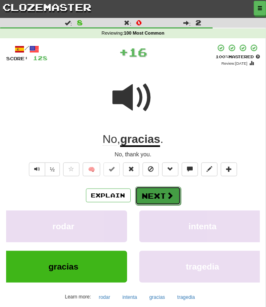
click at [157, 198] on button "Next" at bounding box center [158, 195] width 46 height 19
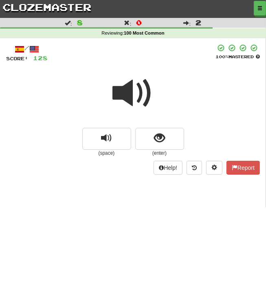
click at [142, 99] on span at bounding box center [133, 93] width 41 height 41
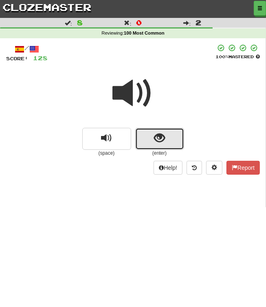
click at [161, 137] on span "show sentence" at bounding box center [159, 138] width 11 height 11
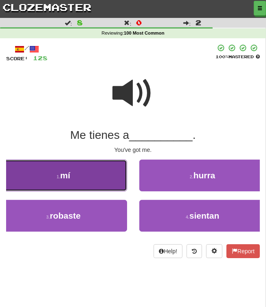
click at [114, 170] on button "1 . mí" at bounding box center [63, 175] width 127 height 32
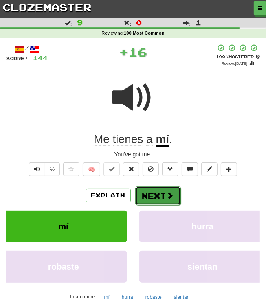
click at [163, 203] on button "Next" at bounding box center [158, 195] width 46 height 19
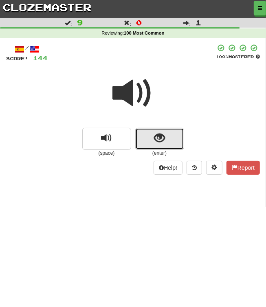
click at [157, 139] on span "show sentence" at bounding box center [159, 138] width 11 height 11
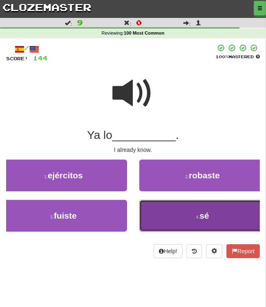
click at [172, 218] on button "4 . sé" at bounding box center [202, 216] width 127 height 32
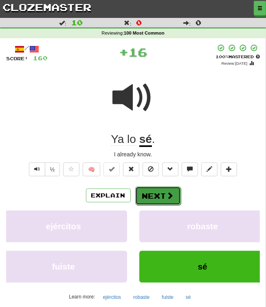
click at [170, 196] on span at bounding box center [169, 195] width 7 height 7
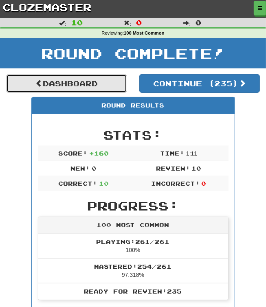
click at [98, 75] on link "Dashboard" at bounding box center [66, 83] width 121 height 19
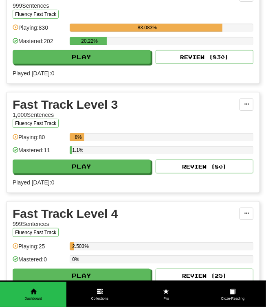
scroll to position [1541, 0]
